Goal: Task Accomplishment & Management: Use online tool/utility

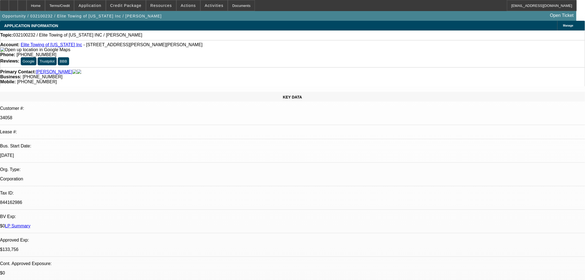
select select "0"
select select "1"
select select "2"
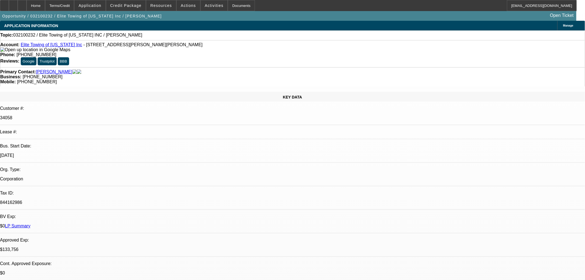
select select
click at [129, 10] on span at bounding box center [126, 5] width 40 height 13
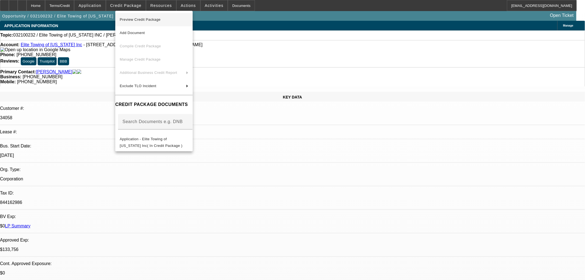
click at [135, 21] on span "Preview Credit Package" at bounding box center [140, 19] width 41 height 4
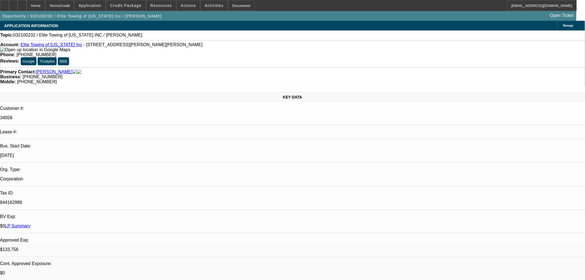
drag, startPoint x: 456, startPoint y: 180, endPoint x: 394, endPoint y: 173, distance: 62.3
copy p "https://beaconfunding.crm.dynamics.com/main.aspx?appid=74cd23eb-af2a-eb11-a813-…"
click at [121, 7] on span at bounding box center [126, 5] width 40 height 13
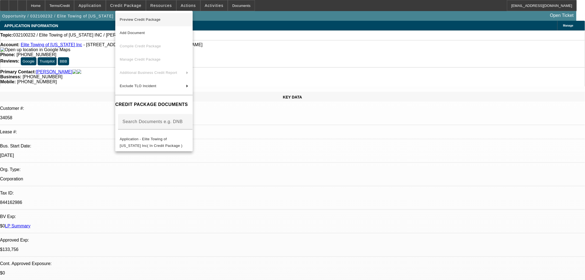
click at [134, 18] on span "Preview Credit Package" at bounding box center [140, 19] width 41 height 4
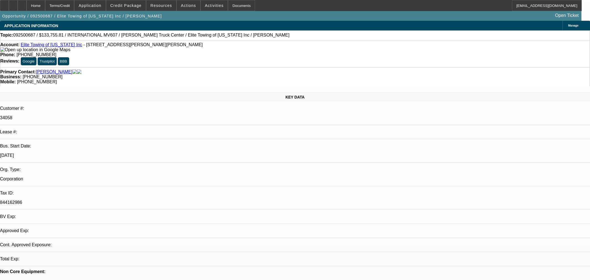
select select "0.2"
select select "2"
select select "0"
select select "6"
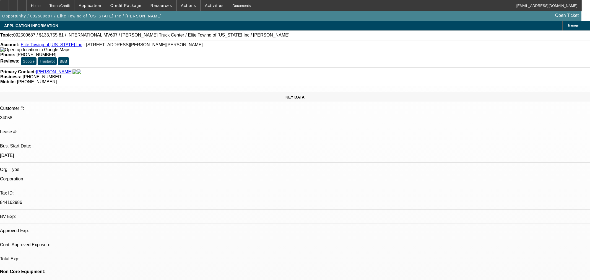
select select "0"
select select "2"
select select "0"
select select "6"
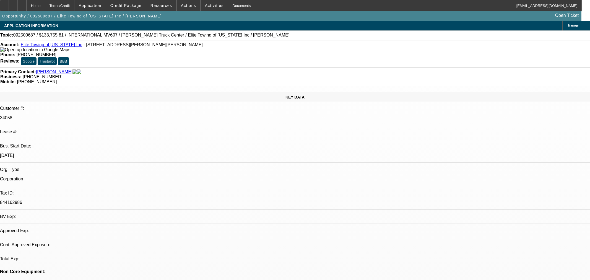
select select "0.1"
select select "2"
select select "0"
select select "6"
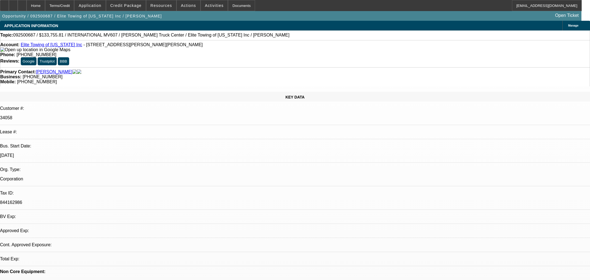
select select "0.1"
select select "0"
select select "2"
select select "0"
select select "6"
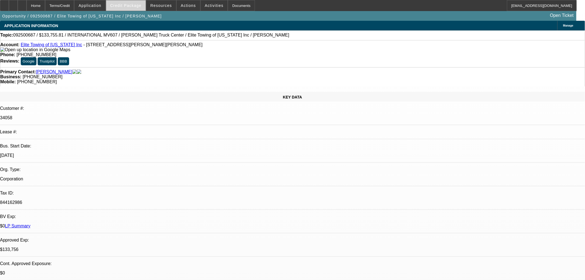
click at [133, 7] on span "Credit Package" at bounding box center [125, 5] width 31 height 4
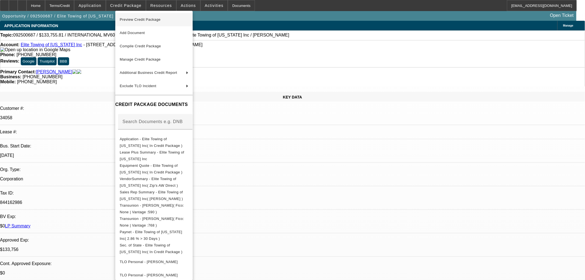
click at [138, 18] on span "Preview Credit Package" at bounding box center [140, 19] width 41 height 4
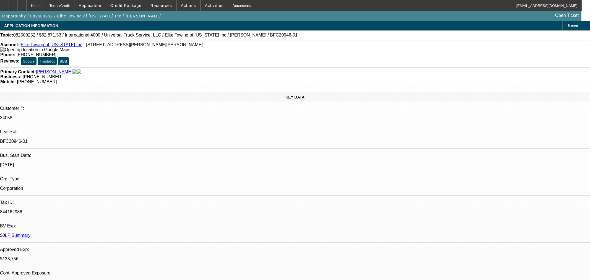
select select "0.1"
select select "0"
select select "6"
select select "0.1"
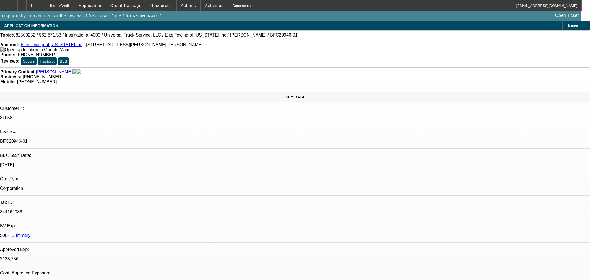
select select "0"
select select "6"
select select "0.1"
select select "0"
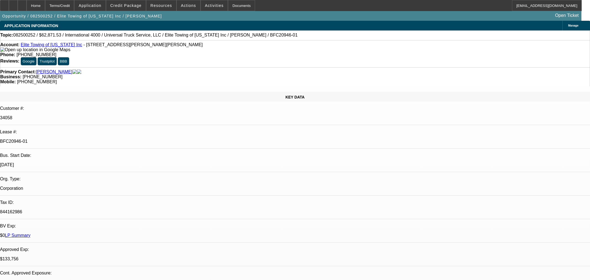
select select "0"
select select "6"
select select "0"
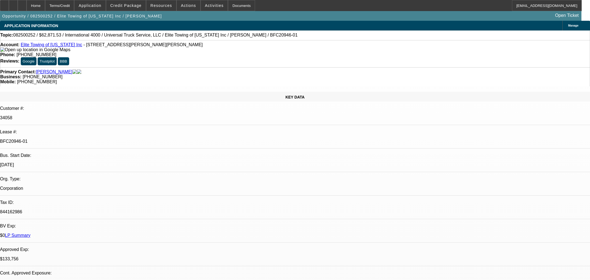
select select "6"
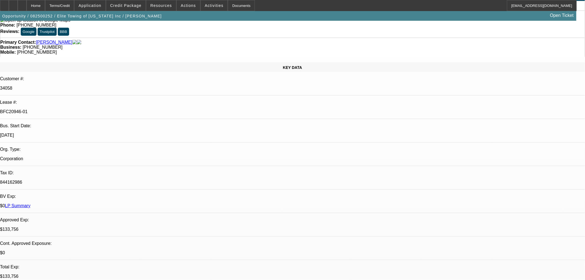
scroll to position [51, 0]
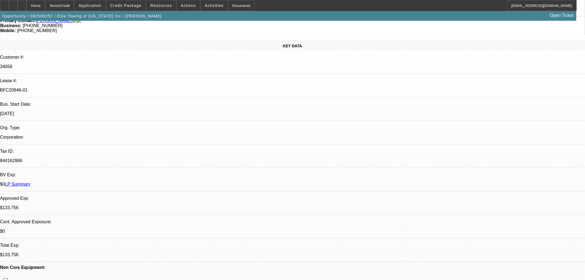
click at [135, 6] on span "Credit Package" at bounding box center [125, 5] width 31 height 4
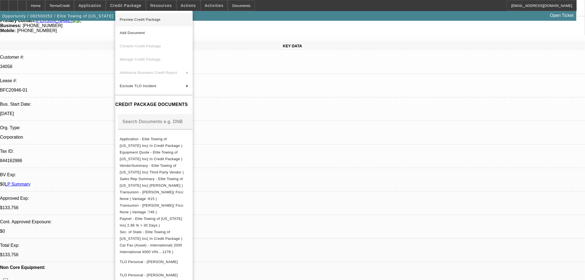
click at [141, 19] on span "Preview Credit Package" at bounding box center [140, 19] width 41 height 4
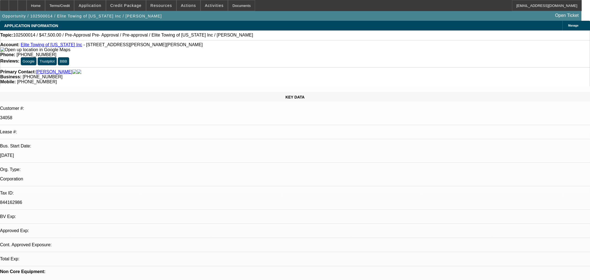
select select "0"
select select "6"
select select "0"
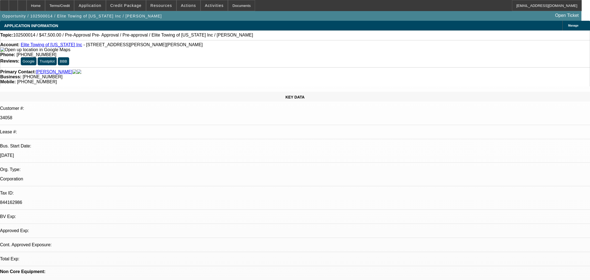
select select "6"
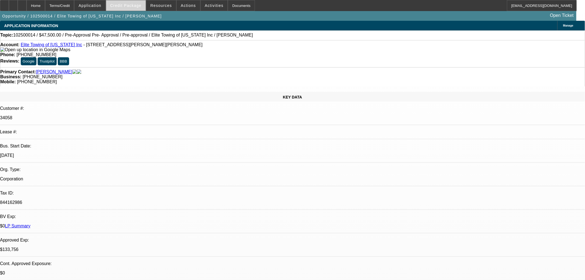
click at [126, 3] on span "Credit Package" at bounding box center [125, 5] width 31 height 4
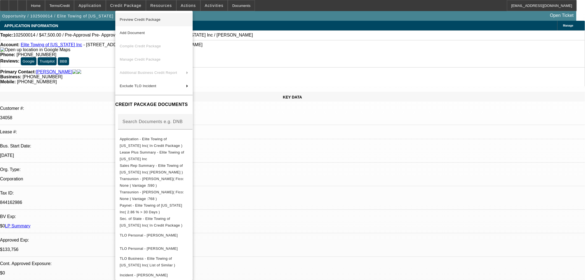
click at [151, 19] on span "Preview Credit Package" at bounding box center [140, 19] width 41 height 4
